Goal: Transaction & Acquisition: Purchase product/service

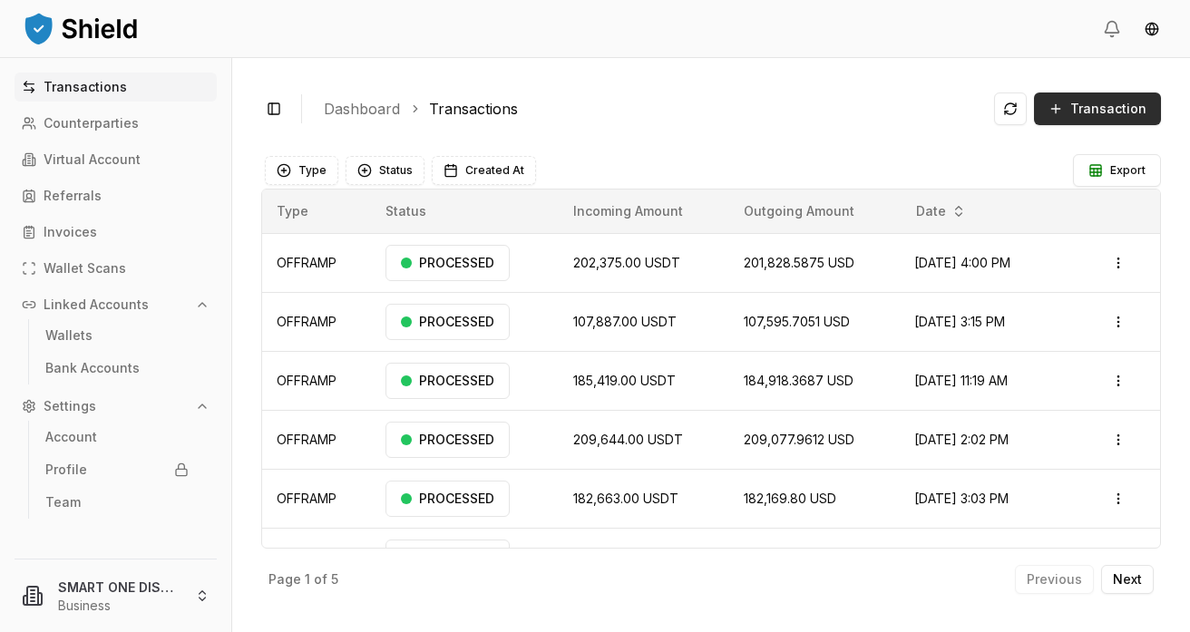
click at [1129, 112] on span "Transaction" at bounding box center [1108, 109] width 76 height 18
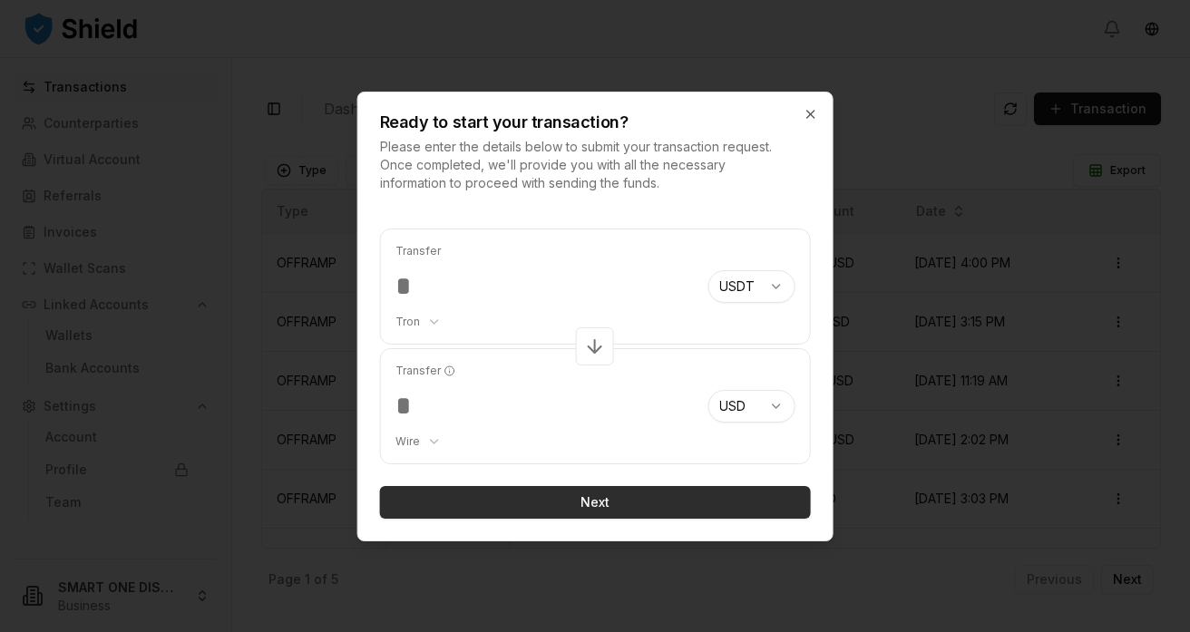
type input "******"
click at [609, 508] on button "Next" at bounding box center [595, 502] width 431 height 33
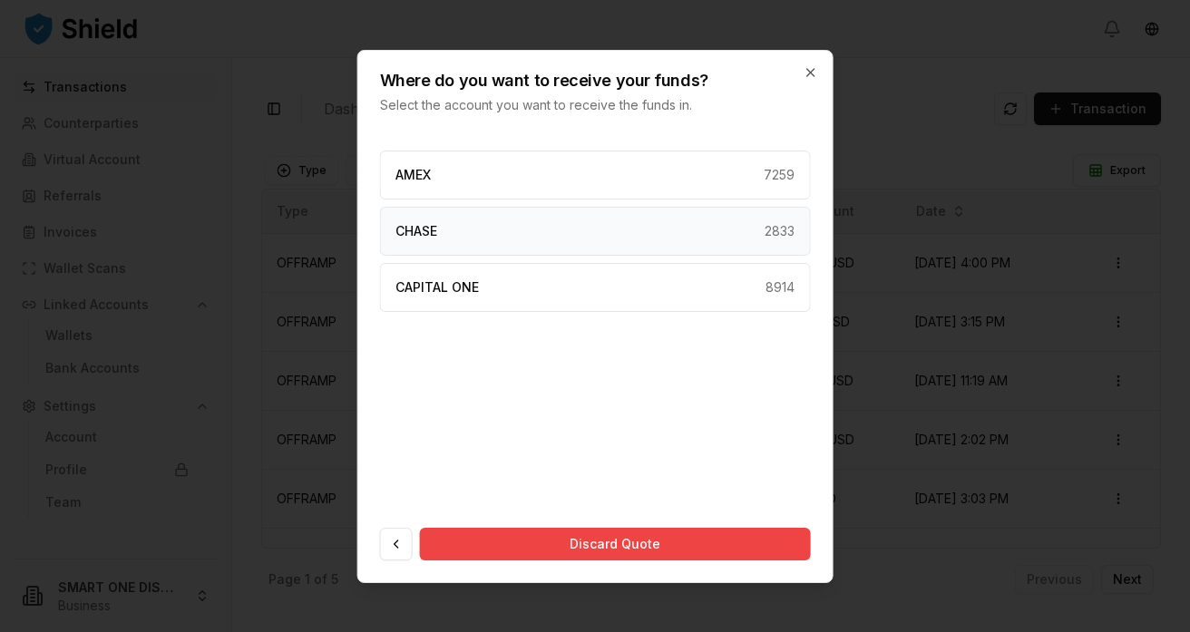
click at [591, 236] on div "CHASE 2833" at bounding box center [595, 231] width 431 height 49
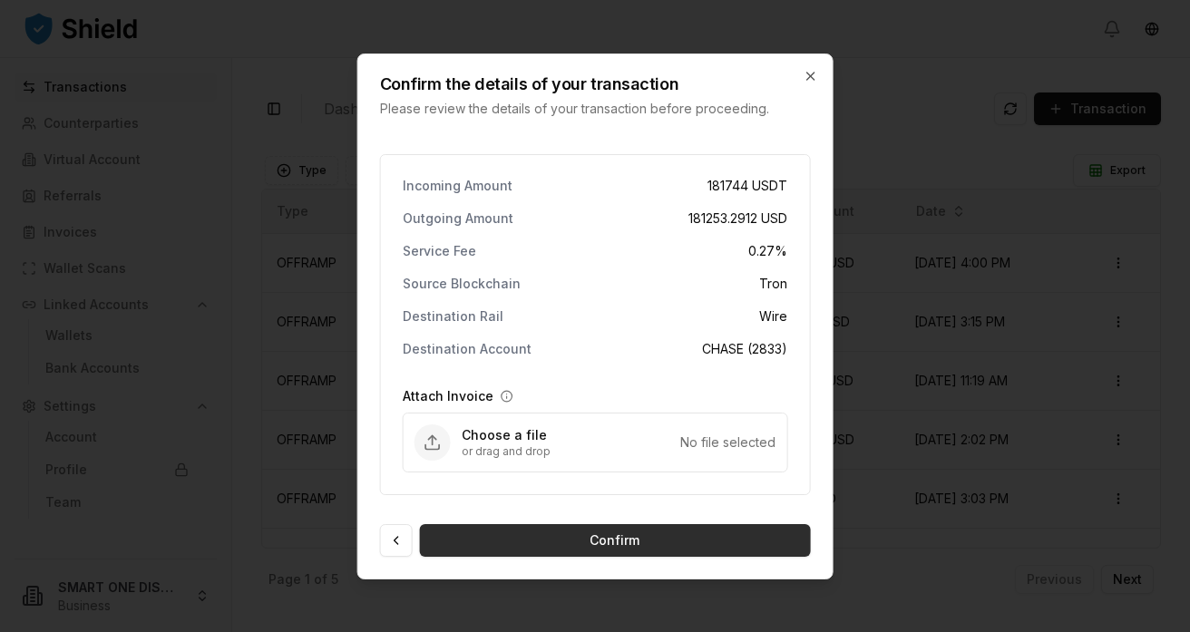
click at [617, 542] on button "Confirm" at bounding box center [615, 540] width 391 height 33
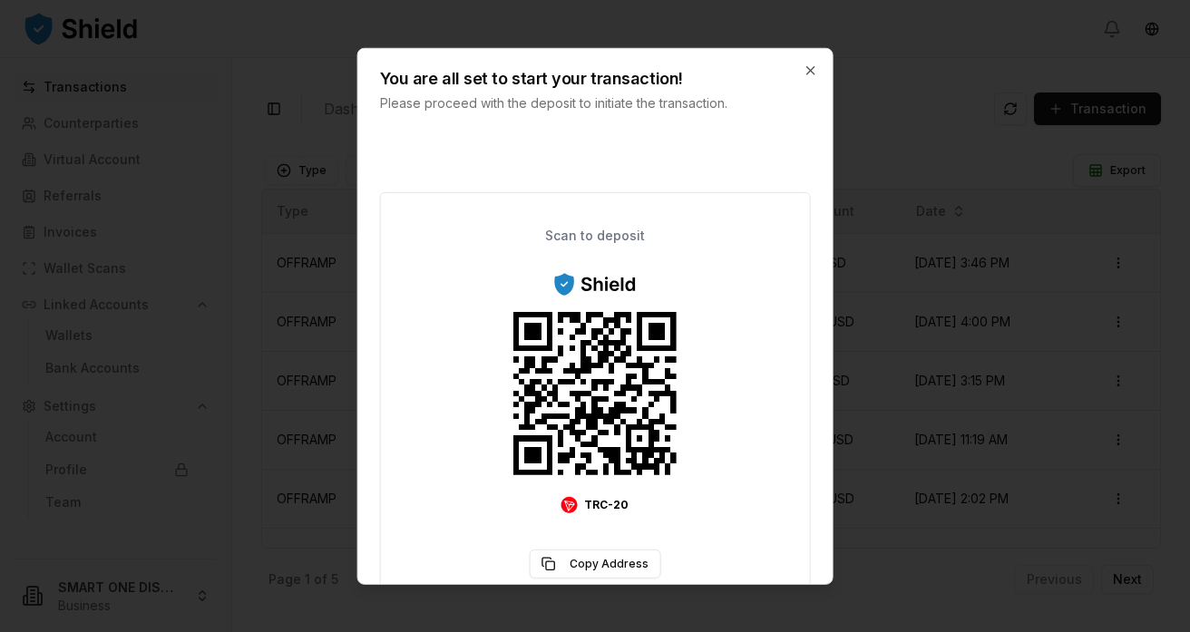
scroll to position [99, 0]
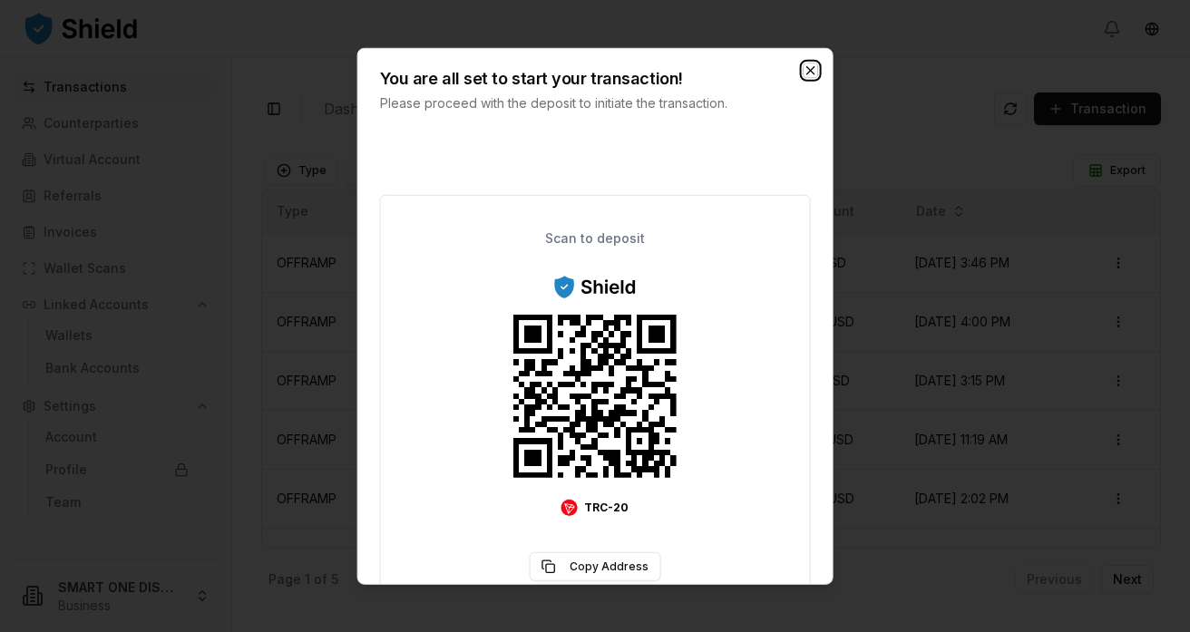
click at [808, 69] on icon "button" at bounding box center [809, 69] width 7 height 7
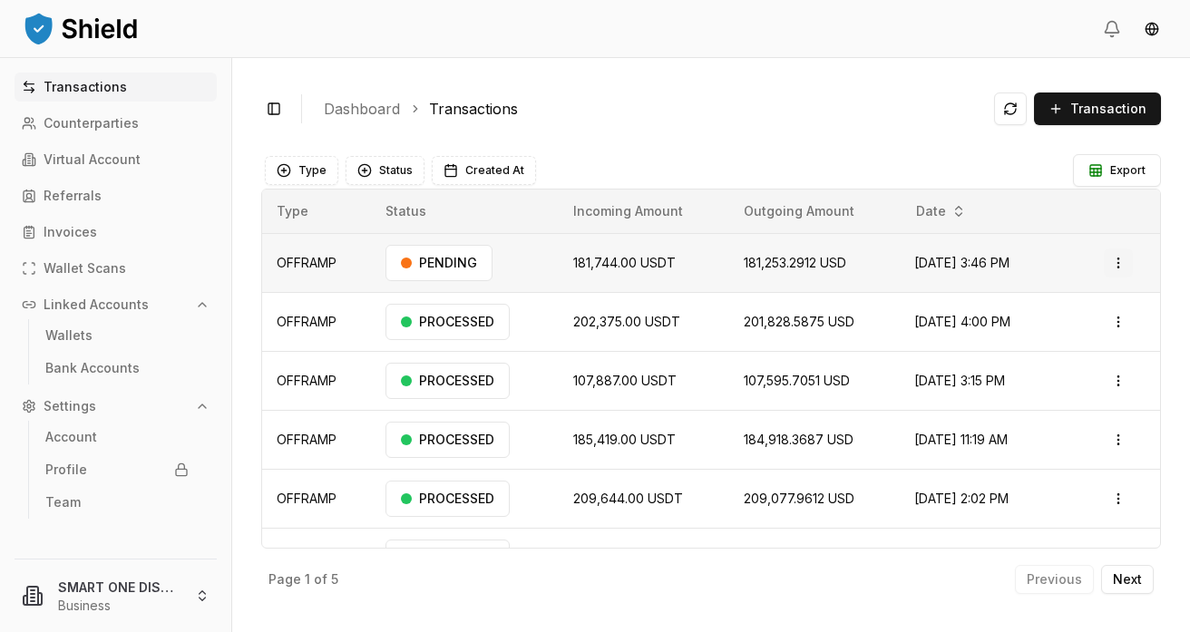
click at [1121, 259] on html "Transactions Counterparties Virtual Account Referrals Invoices Wallet Scans Lin…" at bounding box center [595, 316] width 1190 height 632
click at [1071, 336] on p "View Details" at bounding box center [1093, 334] width 67 height 11
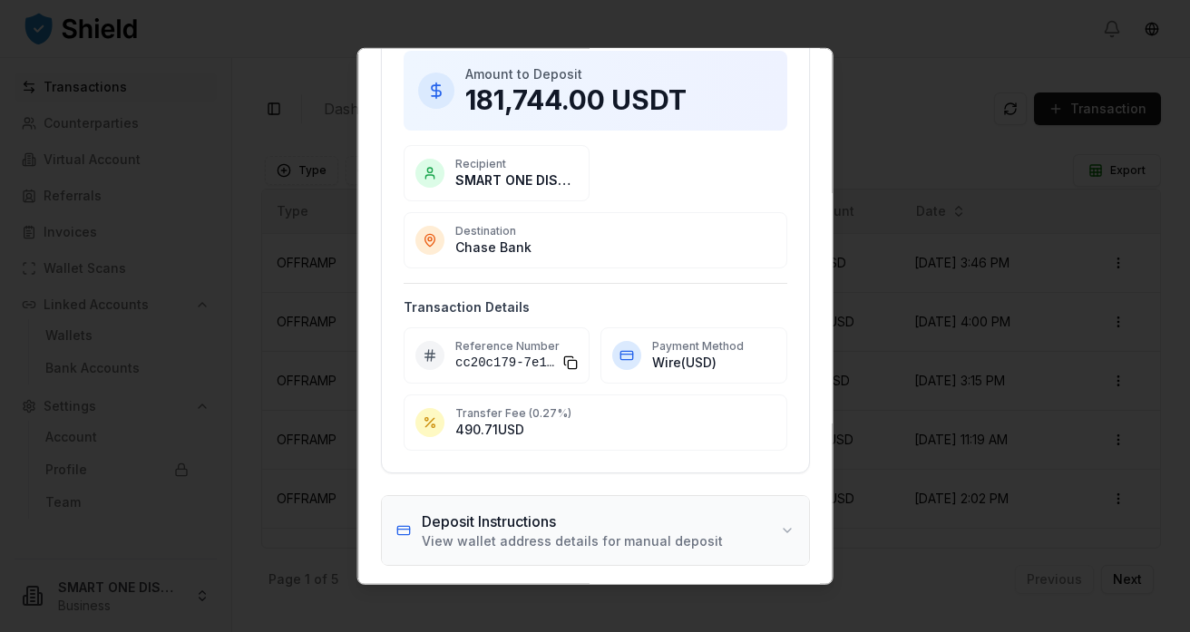
scroll to position [93, 0]
